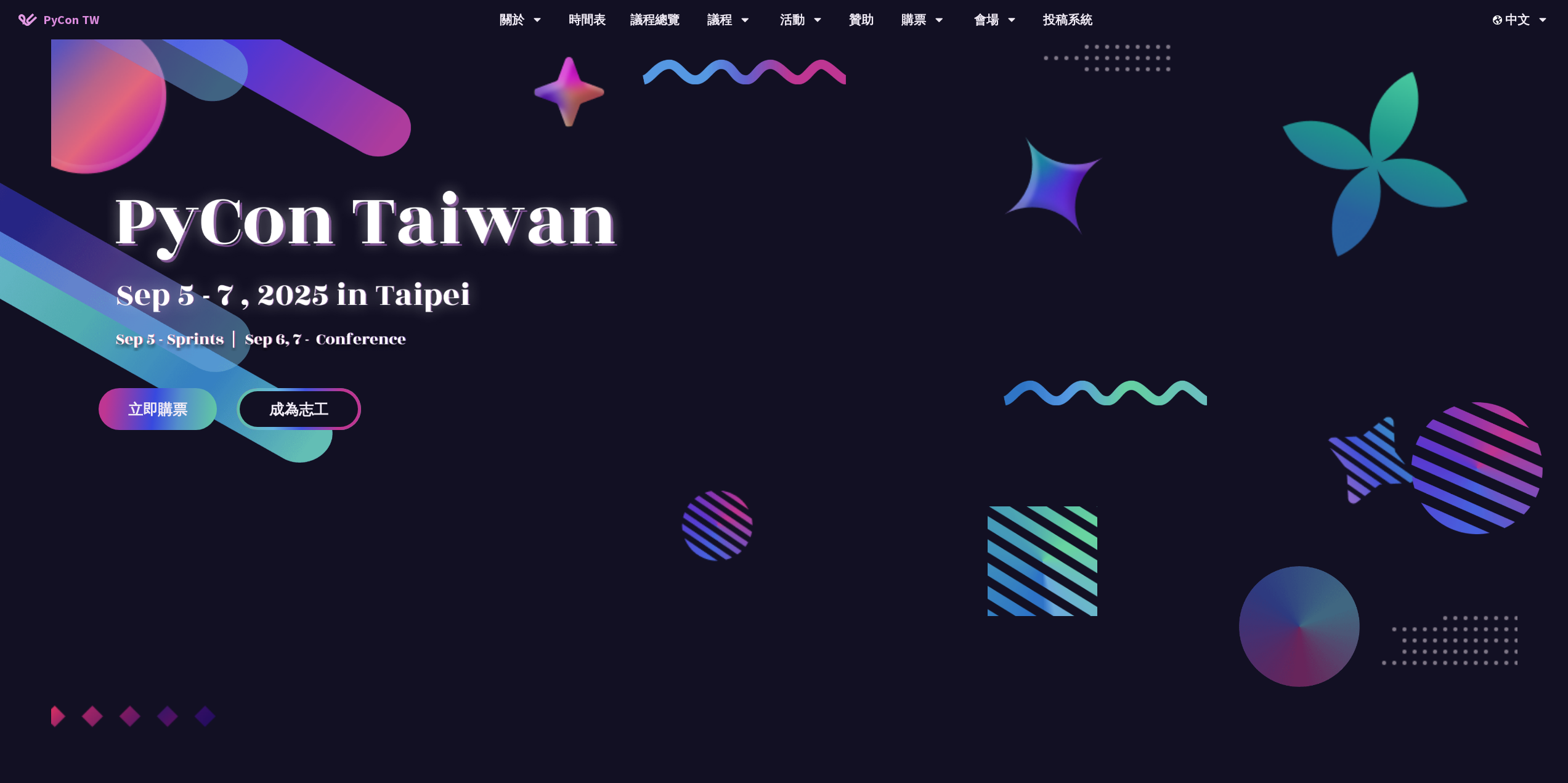
click at [315, 404] on span "成為志工" at bounding box center [299, 410] width 59 height 16
click at [174, 413] on span "立即購票" at bounding box center [158, 410] width 59 height 16
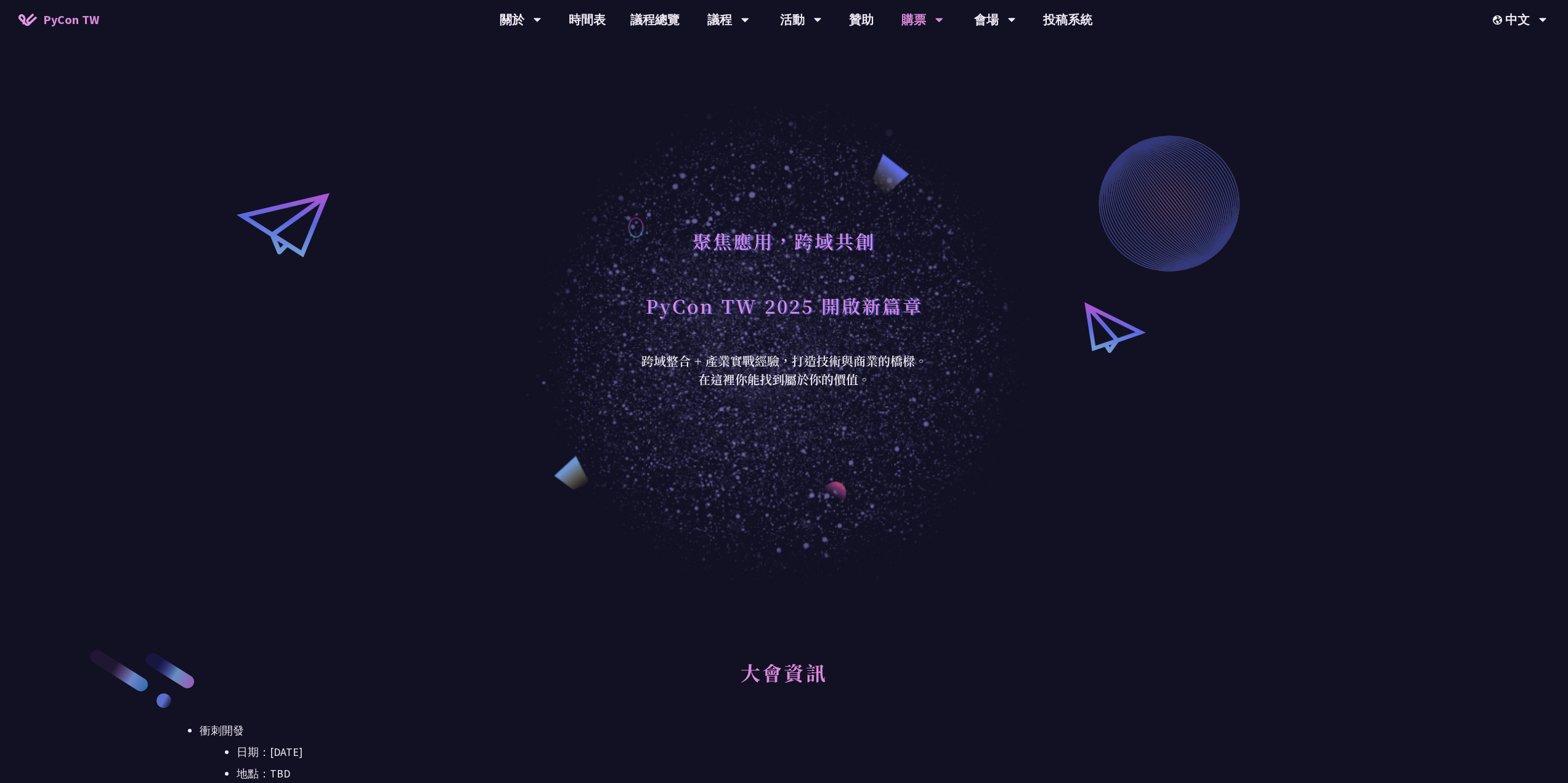
click at [496, 133] on div "聚焦應用，跨域共創 PyCon TW 2025 開啟新篇章 跨域整合 + 產業實戰經驗，打造技術與商業的橋樑。 在這裡你能找到屬於你的價值。" at bounding box center [784, 293] width 1568 height 586
drag, startPoint x: 667, startPoint y: 18, endPoint x: 548, endPoint y: 87, distance: 137.6
click at [667, 18] on link "議程總覽" at bounding box center [654, 20] width 74 height 40
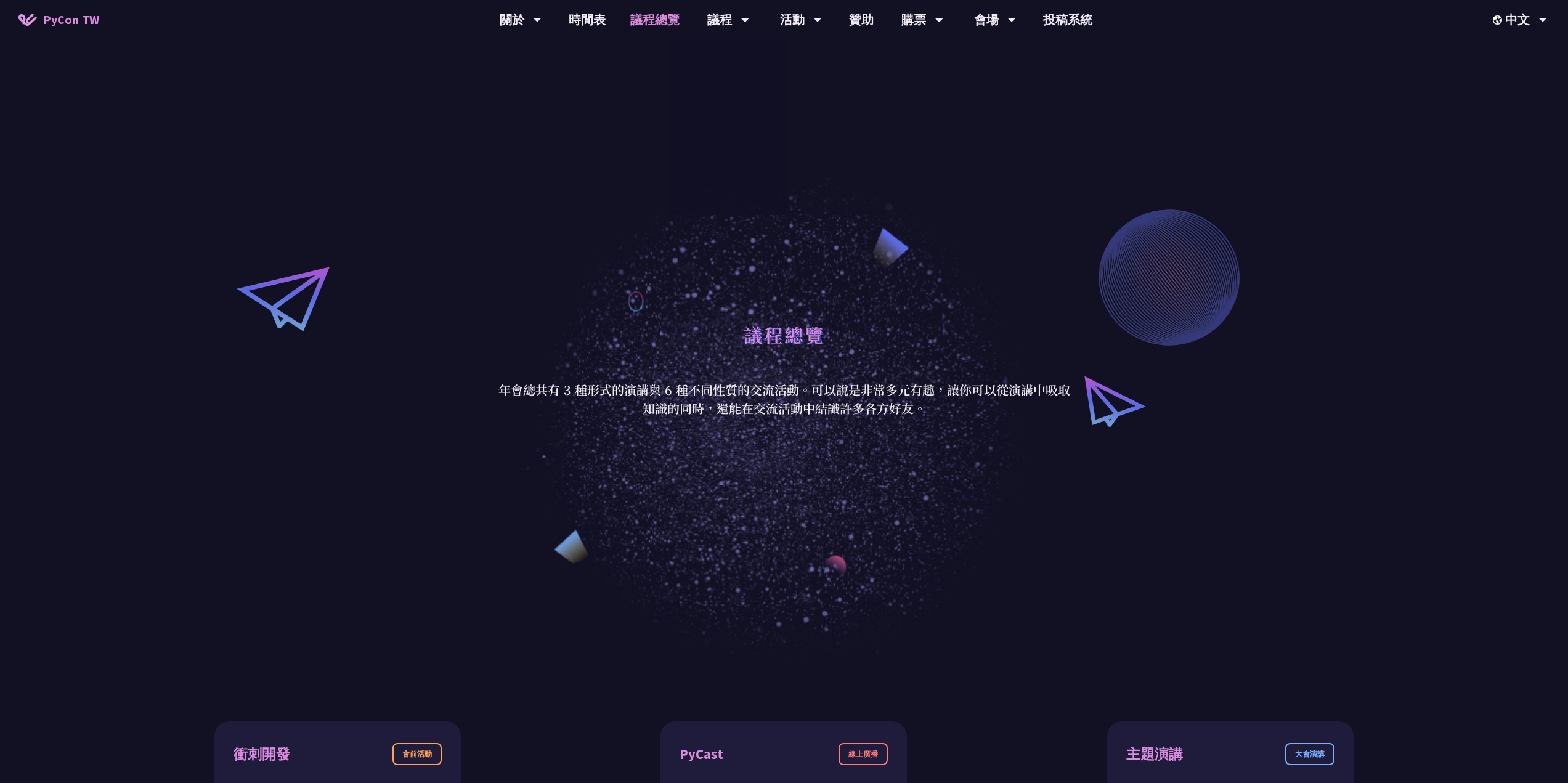
click at [562, 75] on div "議程總覽 年會總共有 3 種形式的演講與 6 種不同性質的交流活動。可以說是非常多元有趣，讓你可以從演講中吸取知識的同時，還能在交流活動中結識許多各方好友。" at bounding box center [784, 366] width 1568 height 586
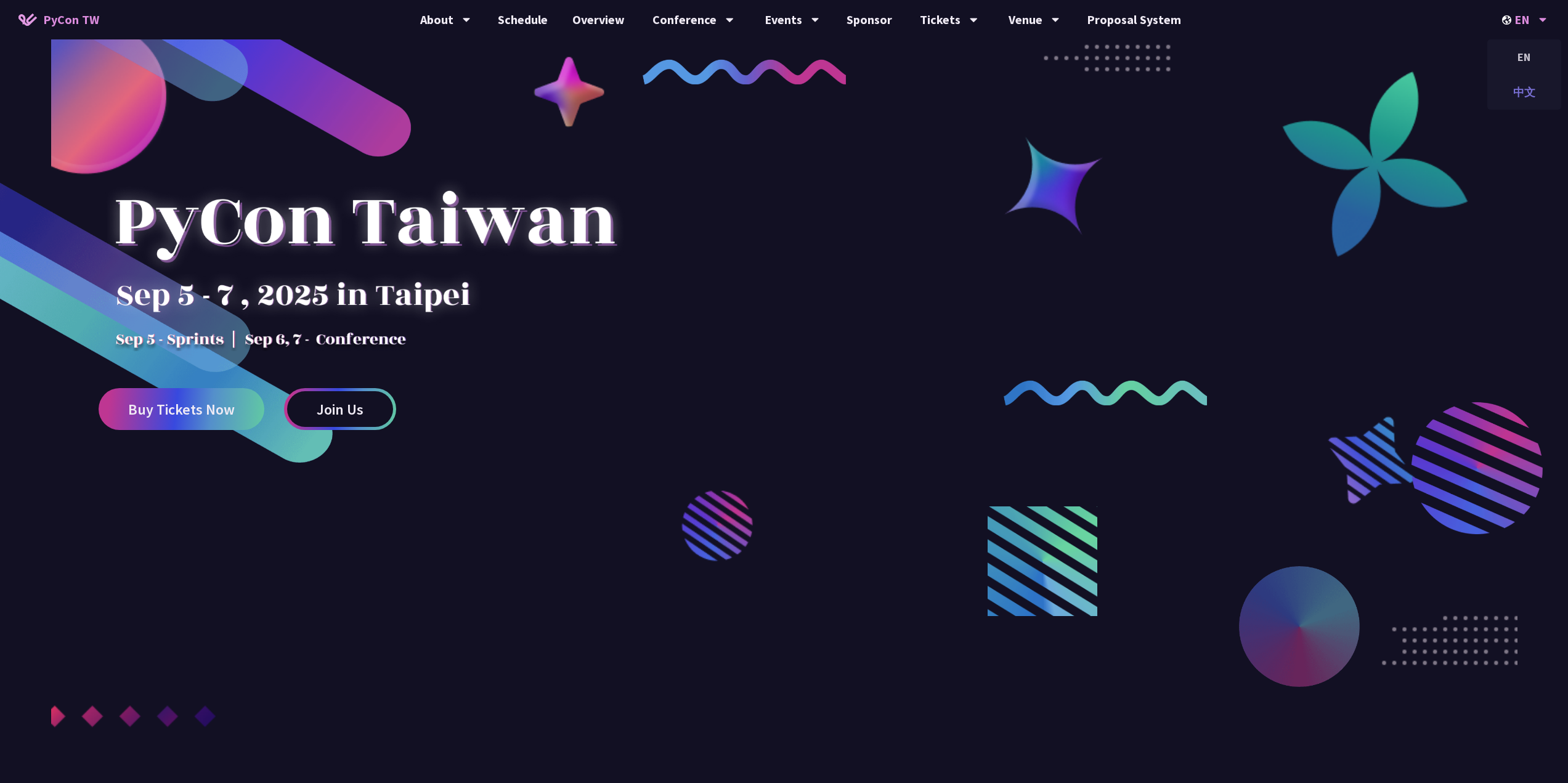
click at [1516, 88] on div "中文" at bounding box center [1524, 92] width 74 height 29
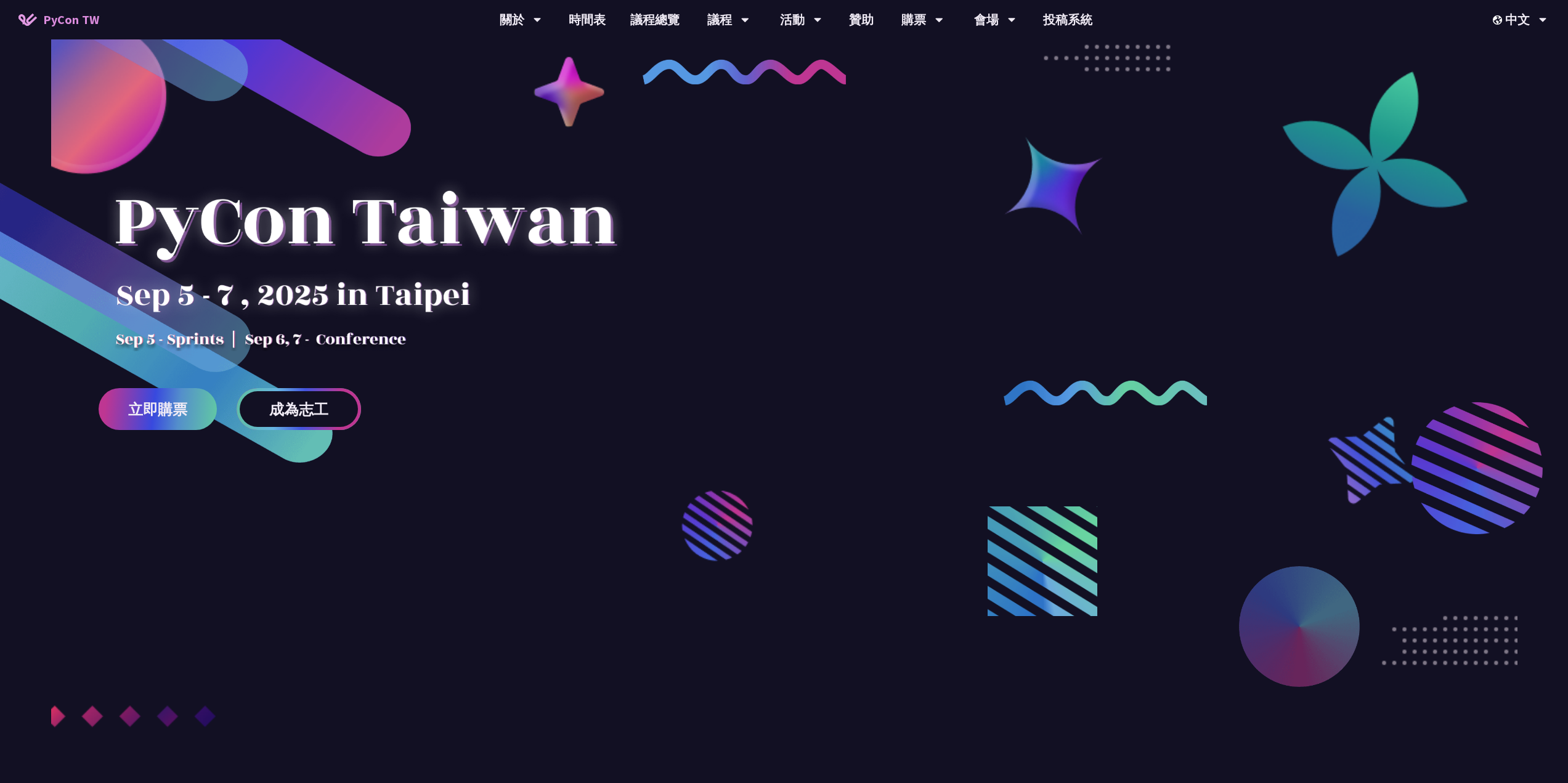
click at [321, 417] on span "成為志工" at bounding box center [299, 410] width 59 height 16
